Goal: Use online tool/utility: Utilize a website feature to perform a specific function

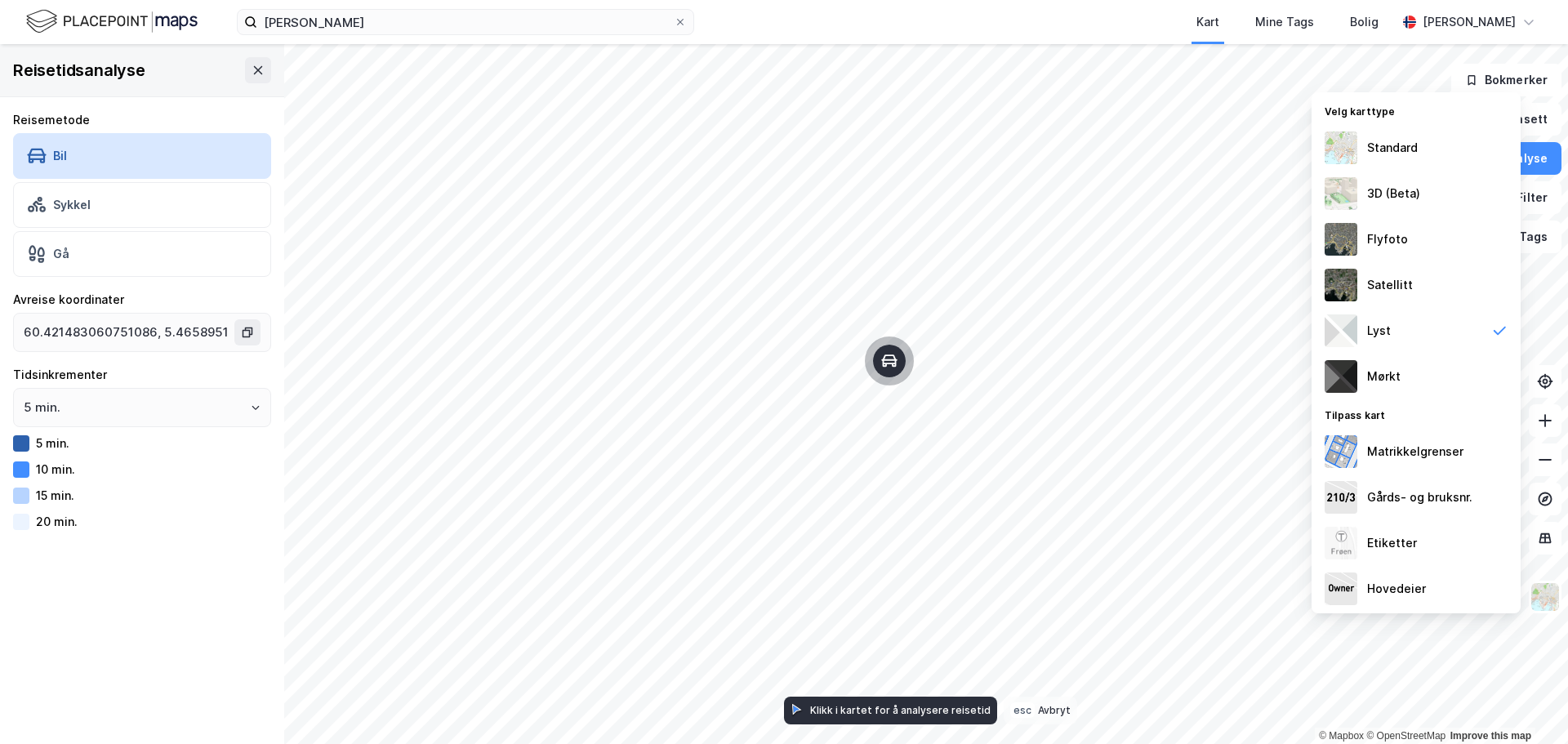
click at [15, 442] on div at bounding box center [21, 444] width 16 height 16
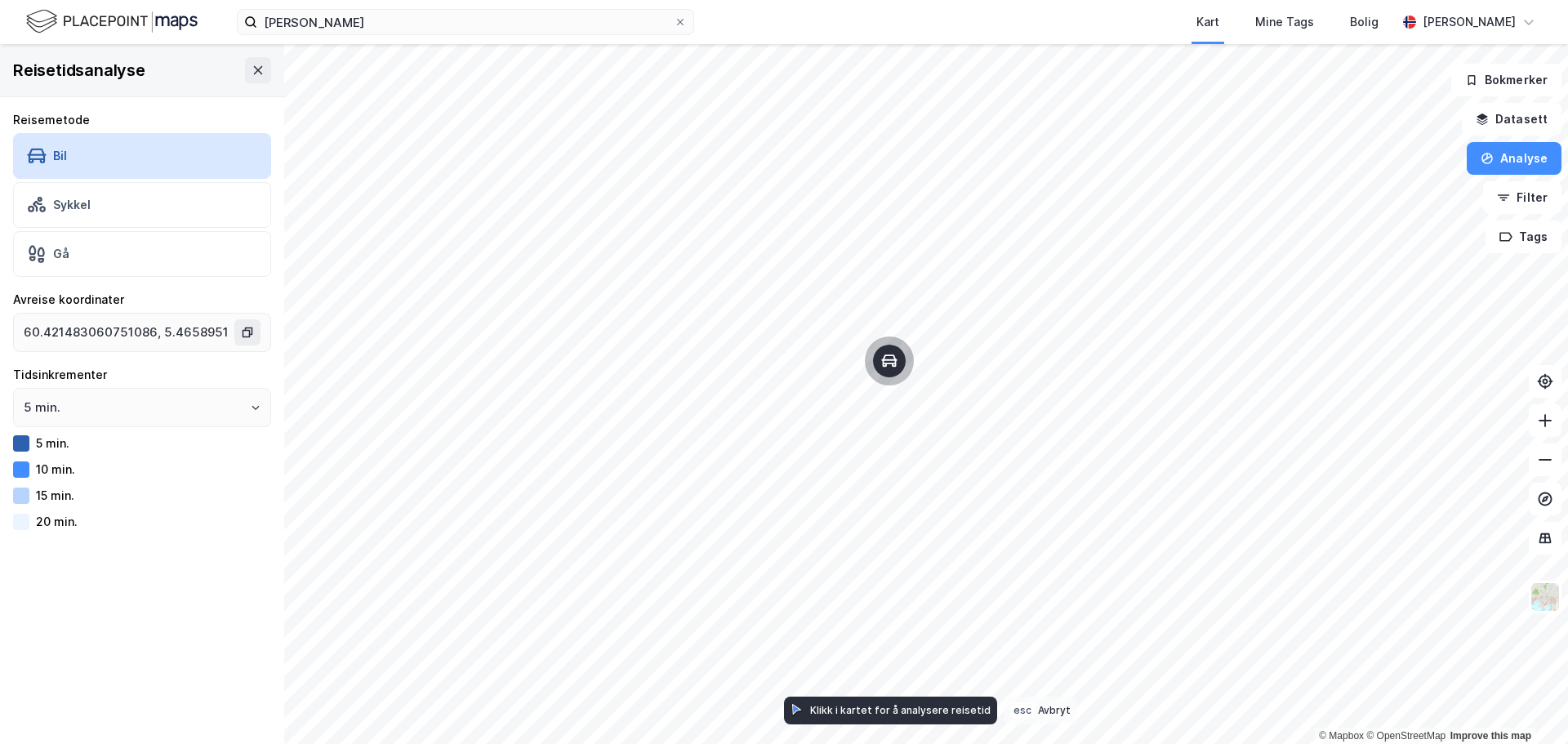
click at [15, 442] on div at bounding box center [21, 444] width 16 height 16
drag, startPoint x: 15, startPoint y: 442, endPoint x: 157, endPoint y: 476, distance: 146.0
click at [157, 476] on div "10 min." at bounding box center [142, 469] width 258 height 19
click at [1509, 196] on icon "button" at bounding box center [1504, 198] width 13 height 13
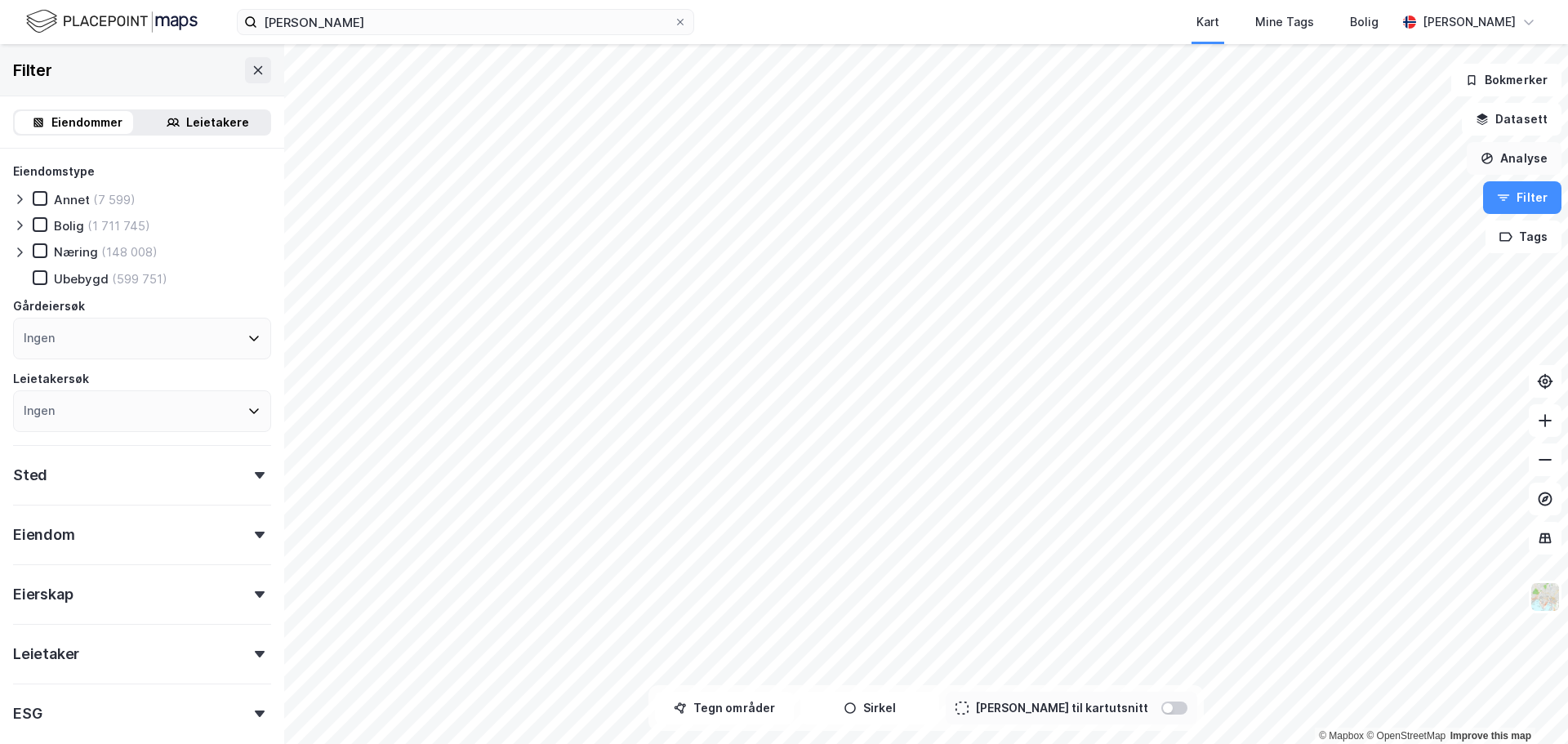
click at [1509, 152] on button "Analyse" at bounding box center [1513, 158] width 95 height 33
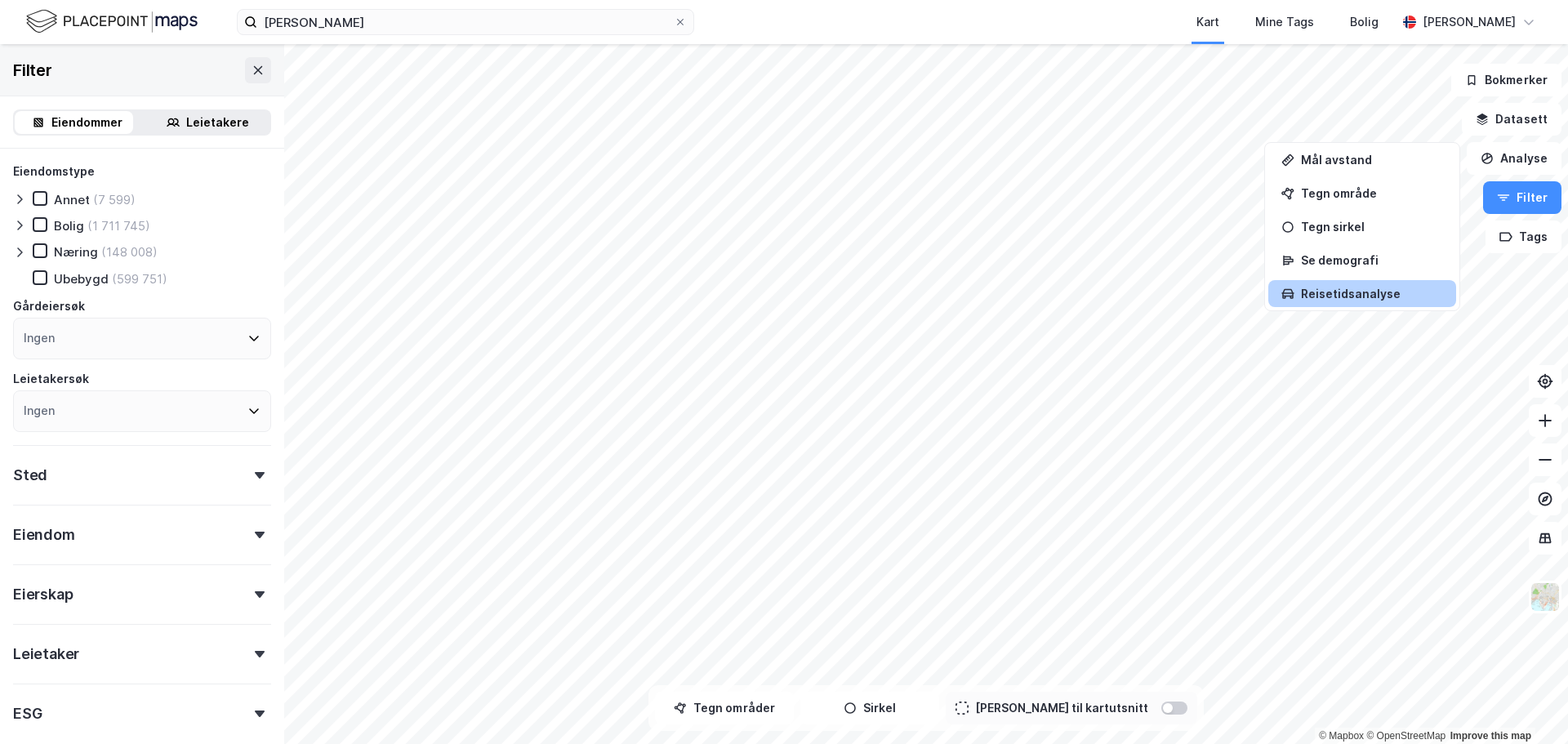
click at [1382, 288] on div "Reisetidsanalyse" at bounding box center [1371, 294] width 142 height 13
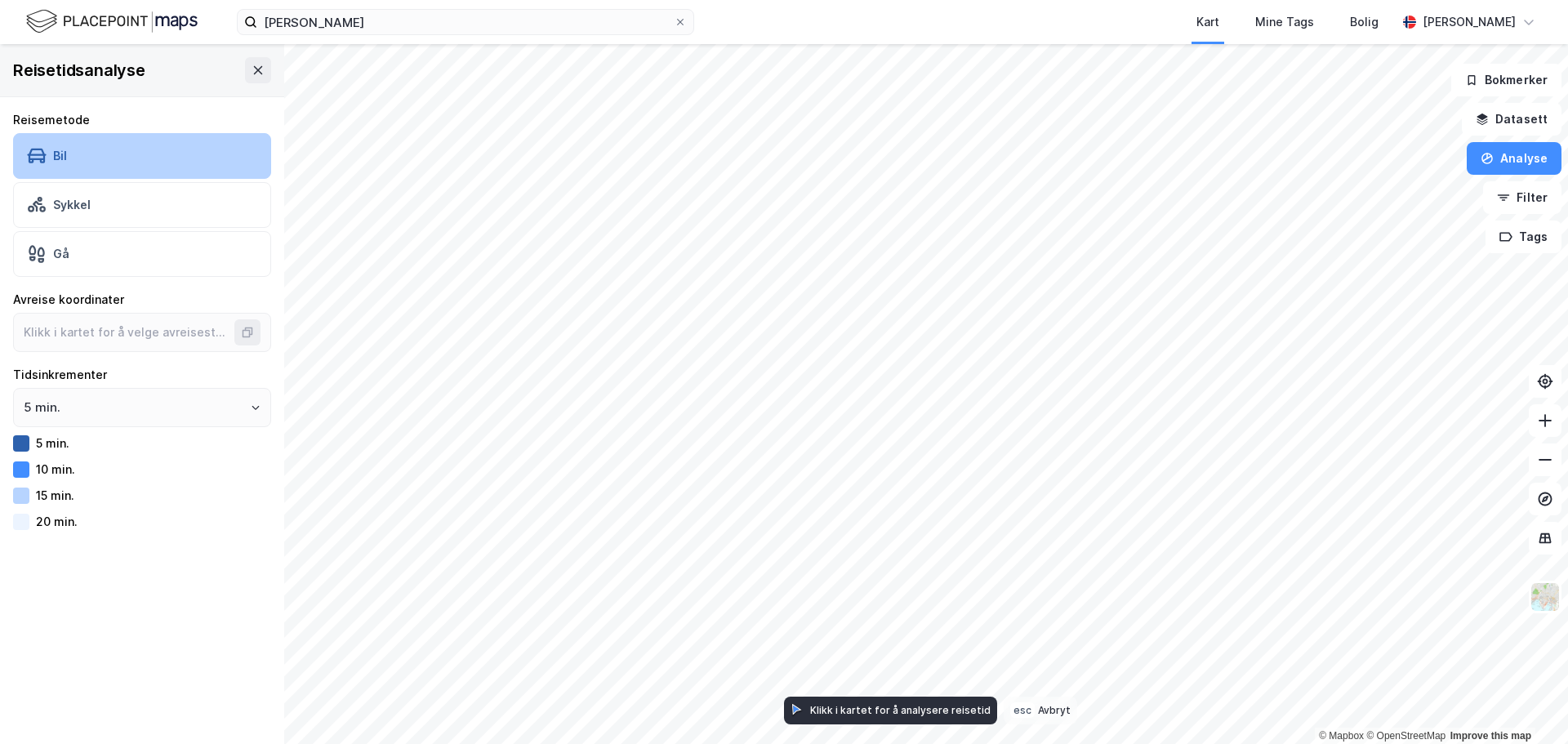
drag, startPoint x: 108, startPoint y: 140, endPoint x: 96, endPoint y: 145, distance: 13.0
click at [96, 145] on div "Bil" at bounding box center [142, 156] width 258 height 46
click at [113, 156] on div "Bil" at bounding box center [142, 156] width 258 height 46
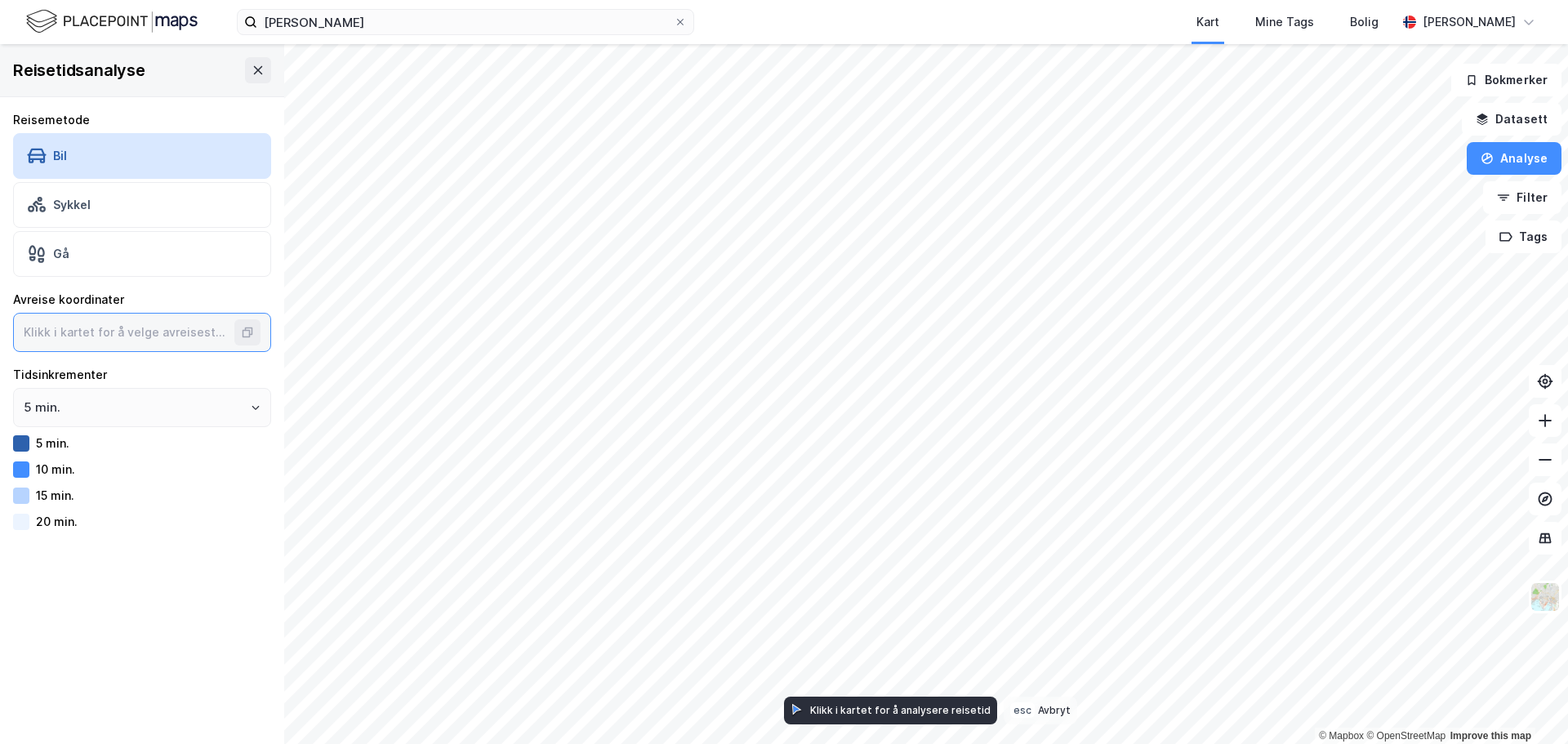
click at [101, 333] on input at bounding box center [125, 332] width 224 height 37
click at [1541, 537] on icon at bounding box center [1545, 538] width 11 height 2
click at [1536, 593] on img at bounding box center [1545, 597] width 31 height 31
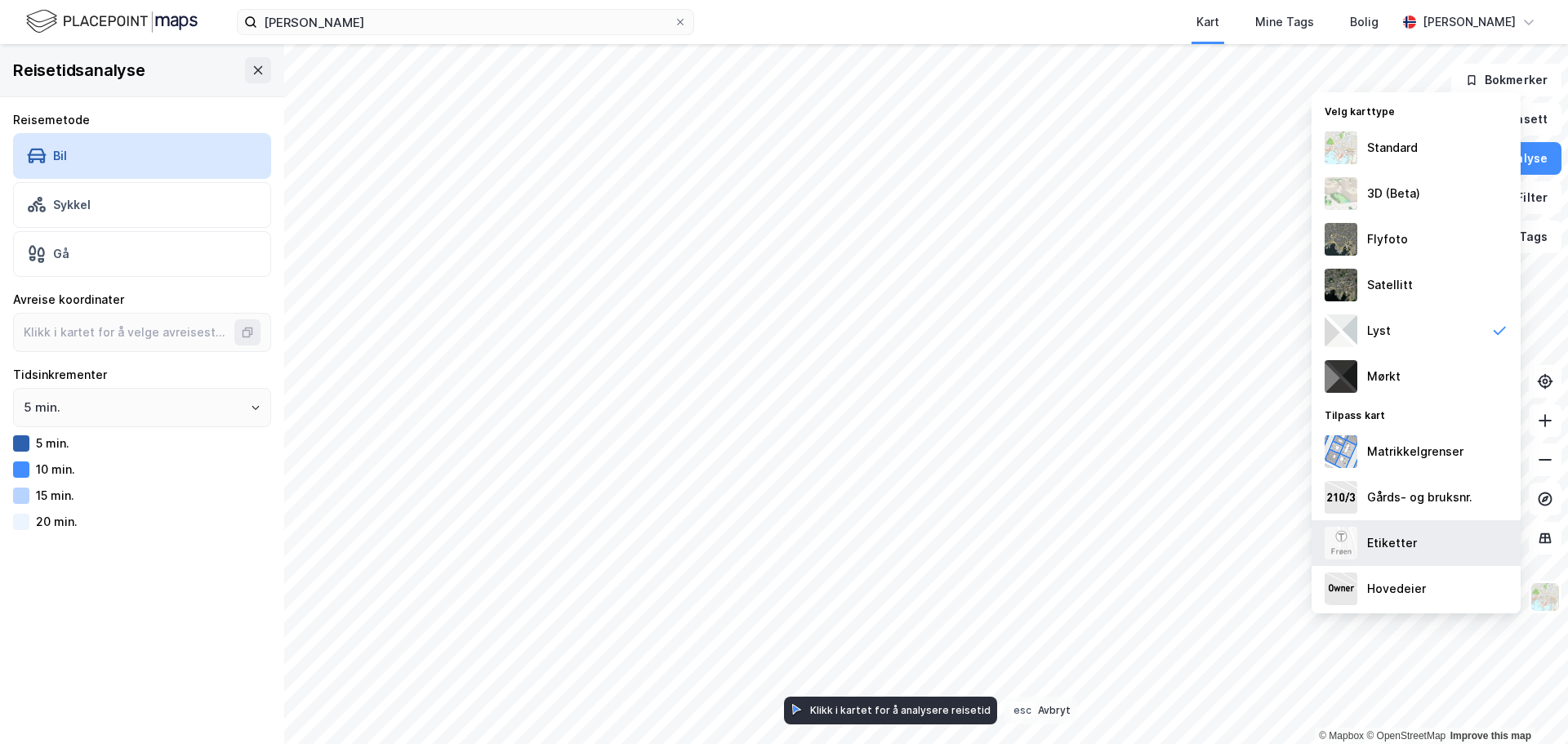
click at [1399, 545] on div "Etiketter" at bounding box center [1391, 543] width 50 height 19
click at [1377, 541] on div "Etiketter" at bounding box center [1391, 543] width 50 height 19
